Goal: Find specific page/section: Find specific page/section

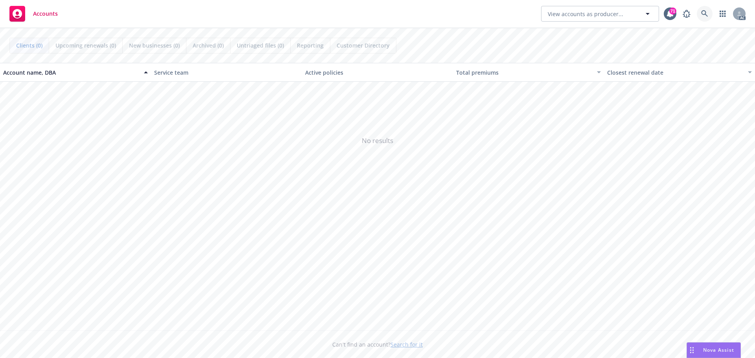
click at [701, 10] on link at bounding box center [705, 14] width 16 height 16
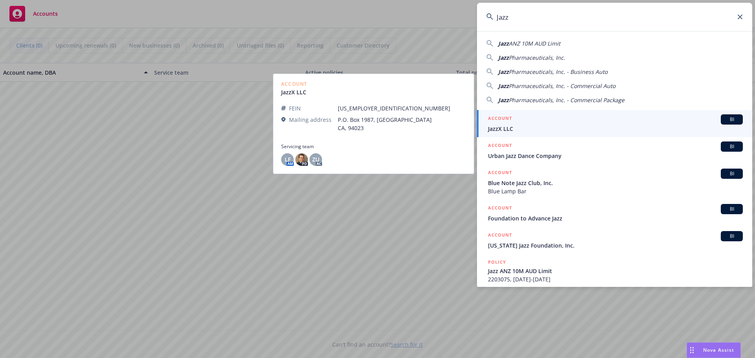
type input "Jazz"
click at [494, 122] on h5 "ACCOUNT" at bounding box center [500, 118] width 24 height 9
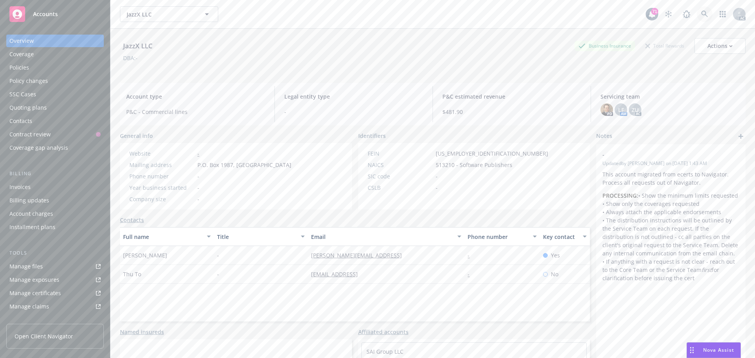
click at [701, 13] on icon at bounding box center [704, 14] width 7 height 7
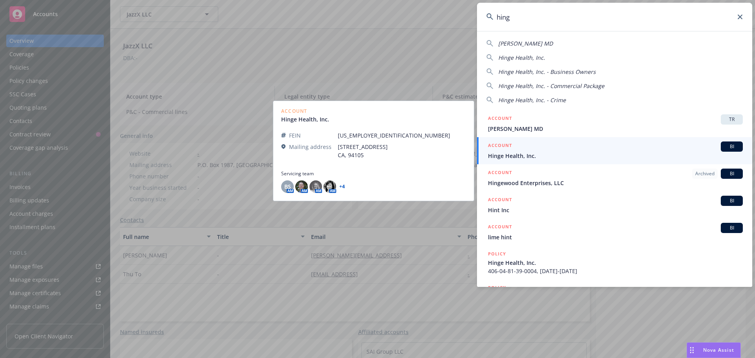
type input "hing"
click at [507, 152] on span "Hinge Health, Inc." at bounding box center [615, 156] width 255 height 8
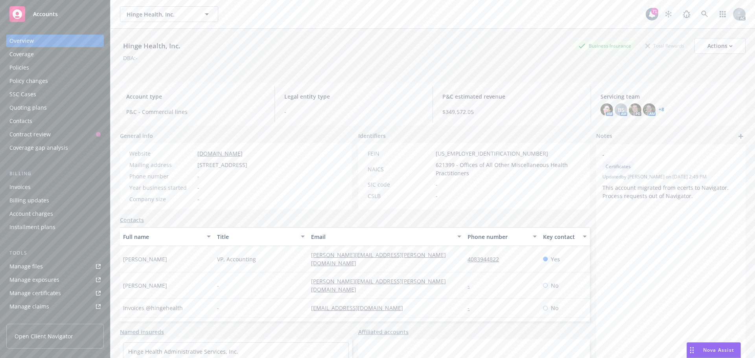
click at [659, 108] on link "+ 8" at bounding box center [661, 109] width 6 height 5
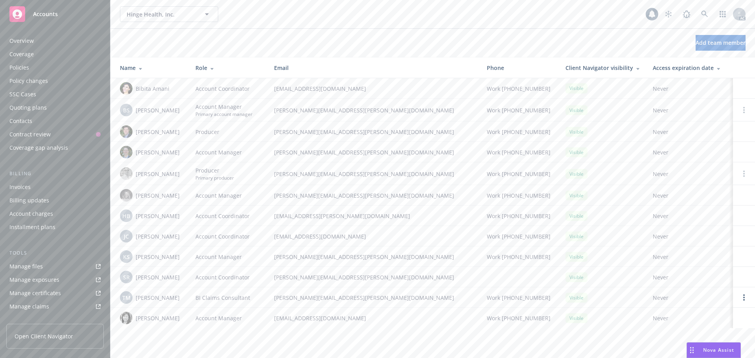
scroll to position [154, 0]
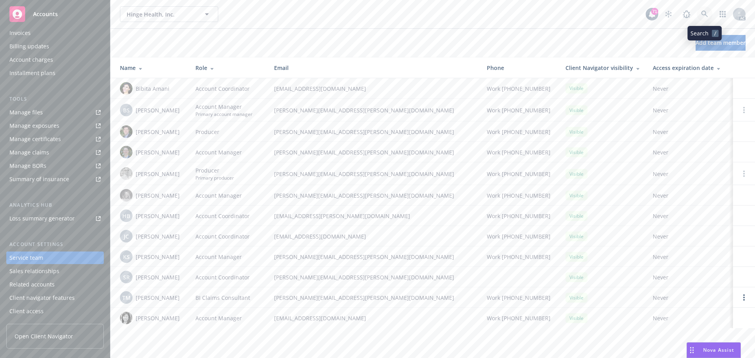
click at [704, 12] on icon at bounding box center [704, 14] width 7 height 7
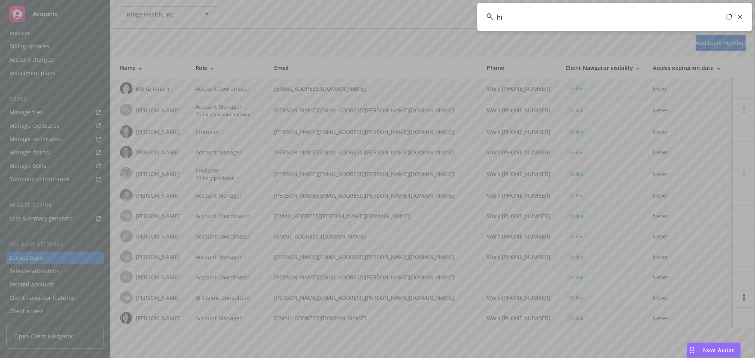
type input "him"
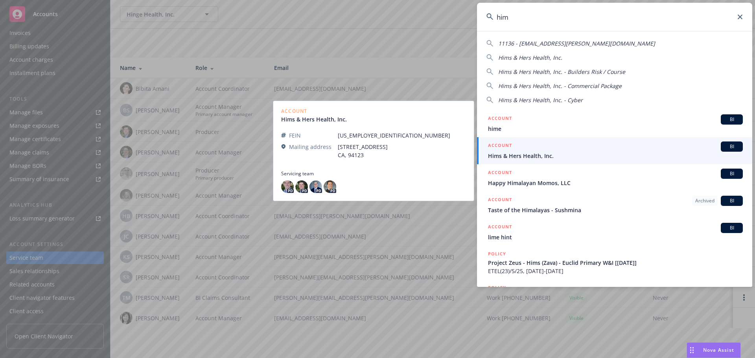
click at [526, 156] on span "Hims & Hers Health, Inc." at bounding box center [615, 156] width 255 height 8
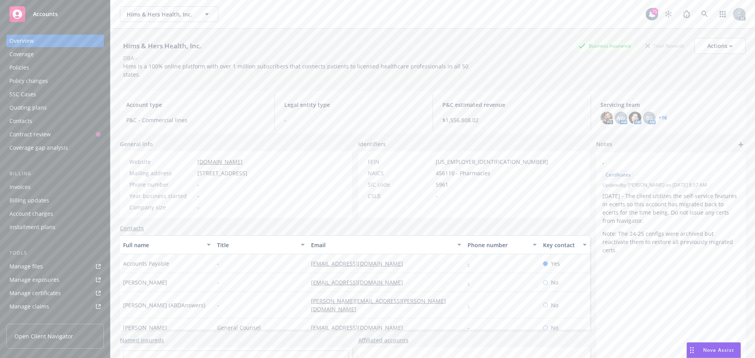
click at [662, 118] on link "+ 16" at bounding box center [662, 118] width 8 height 5
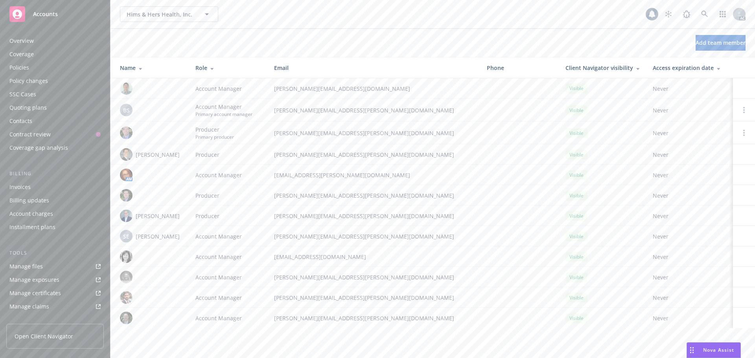
scroll to position [154, 0]
